Goal: Information Seeking & Learning: Learn about a topic

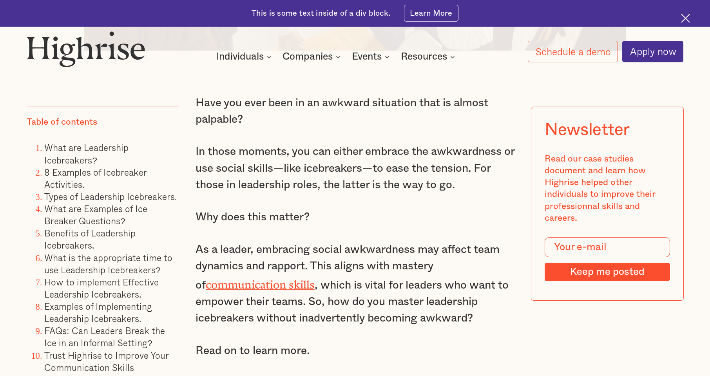
scroll to position [666, 0]
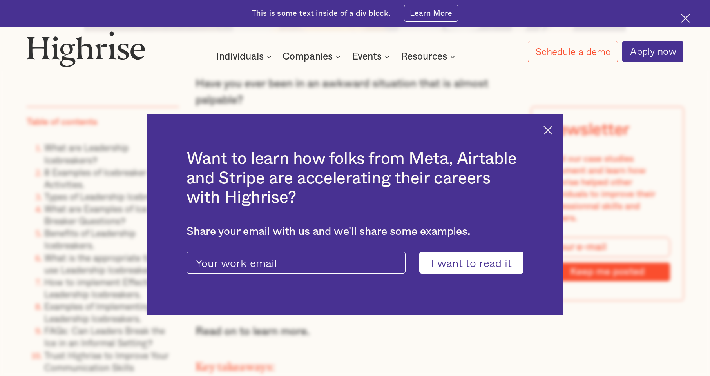
click at [547, 131] on div "Want to learn how folks from Meta, Airtable and Stripe are accelerating their c…" at bounding box center [355, 214] width 417 height 201
click at [552, 127] on img at bounding box center [547, 130] width 9 height 9
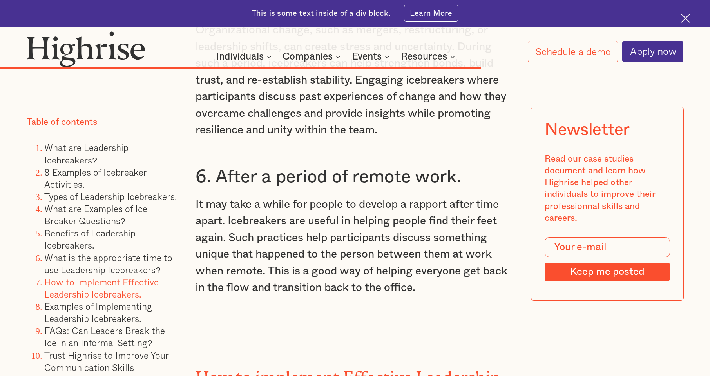
scroll to position [8138, 0]
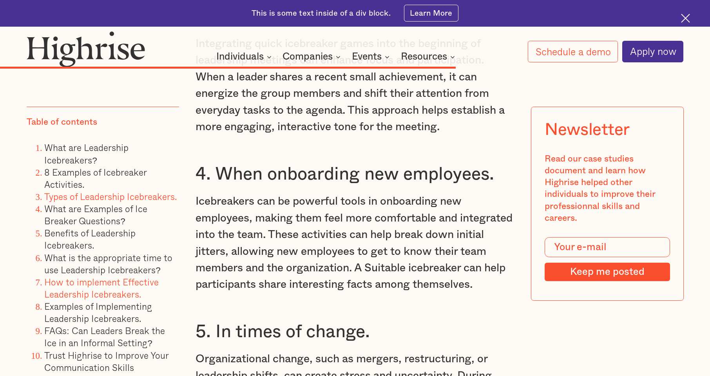
click at [88, 195] on link "Types of Leadership Icebreakers." at bounding box center [110, 197] width 133 height 14
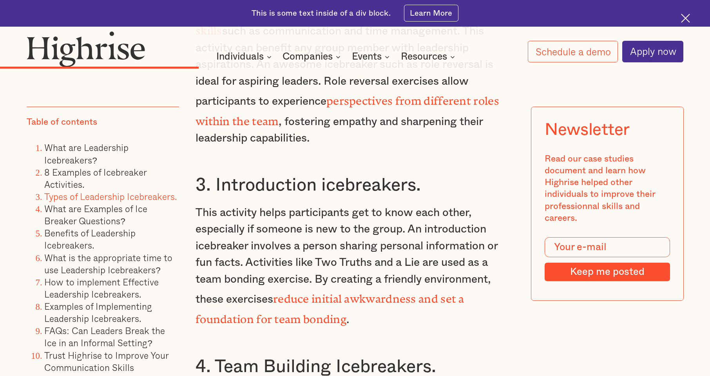
scroll to position [4055, 0]
click at [87, 173] on link "8 Examples of Icebreaker Activities." at bounding box center [95, 178] width 102 height 26
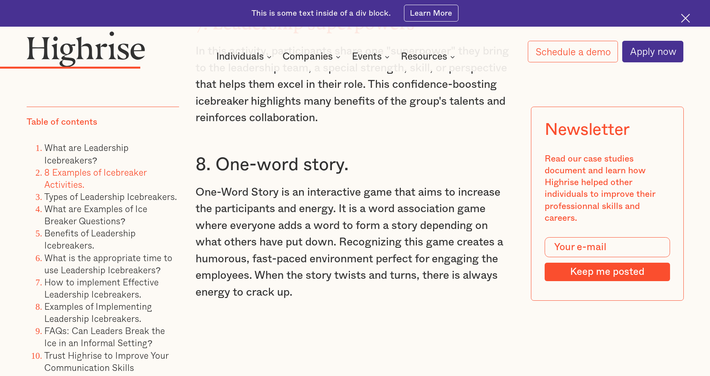
scroll to position [3252, 0]
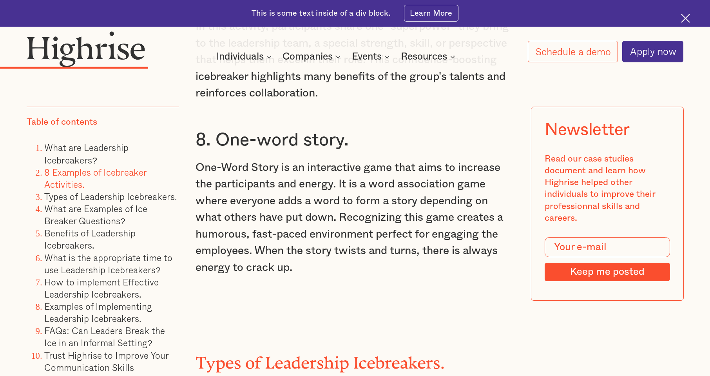
scroll to position [3546, 0]
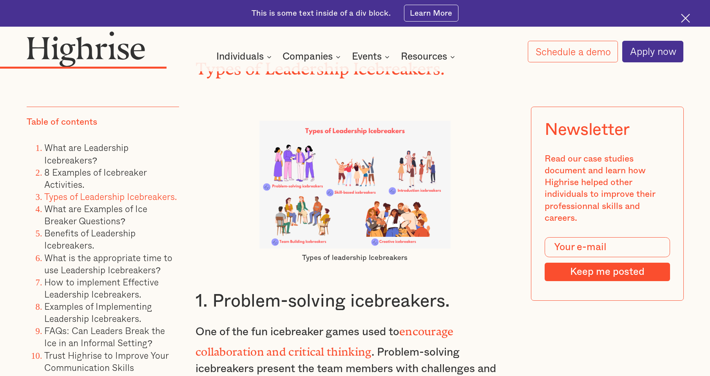
scroll to position [8138, 0]
